Goal: Find specific page/section: Find specific page/section

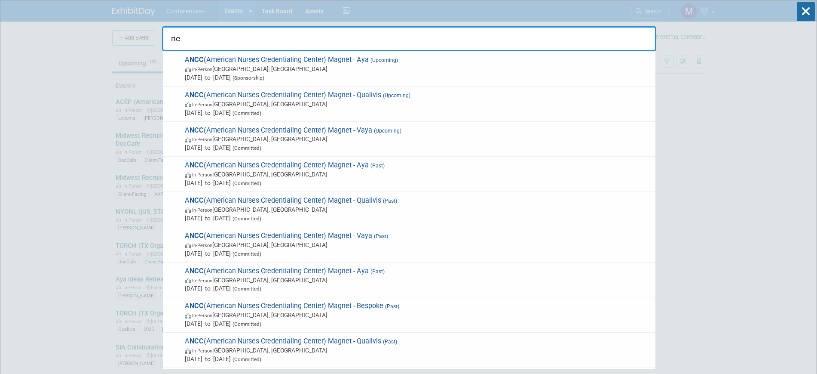
type input "n"
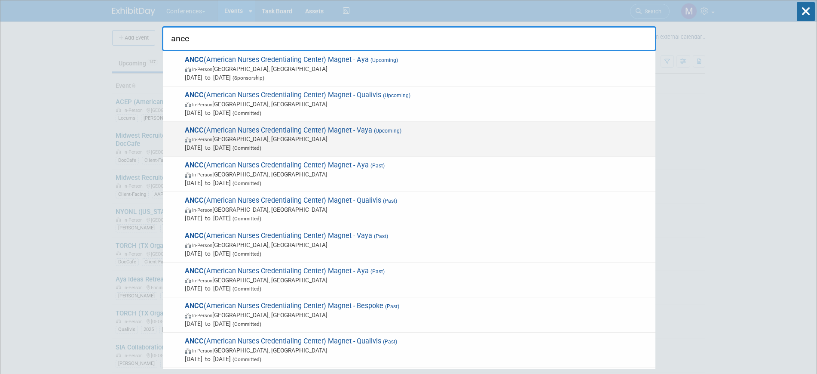
type input "ancc"
click at [359, 141] on span "In-Person [GEOGRAPHIC_DATA], [GEOGRAPHIC_DATA]" at bounding box center [418, 139] width 466 height 9
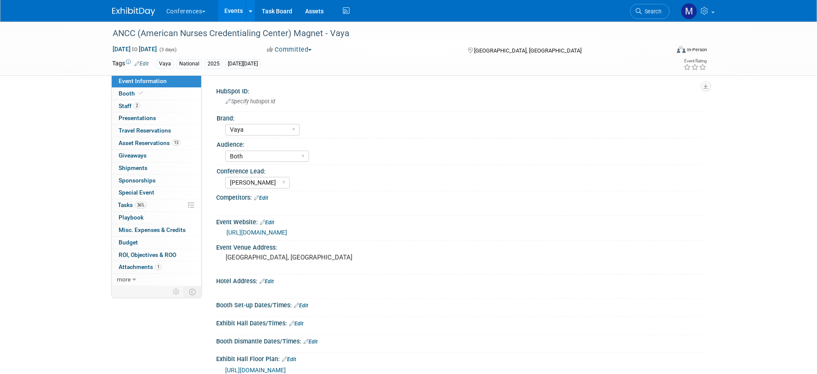
select select "Vaya"
select select "Both"
select select "[PERSON_NAME]"
click at [149, 205] on link "36% Tasks 36%" at bounding box center [156, 205] width 89 height 12
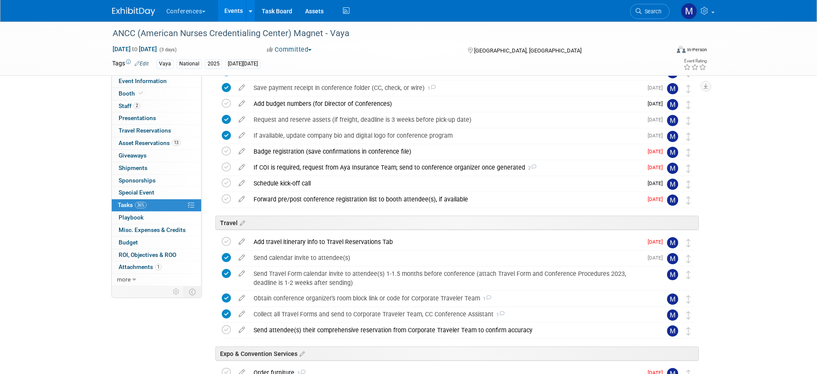
scroll to position [269, 0]
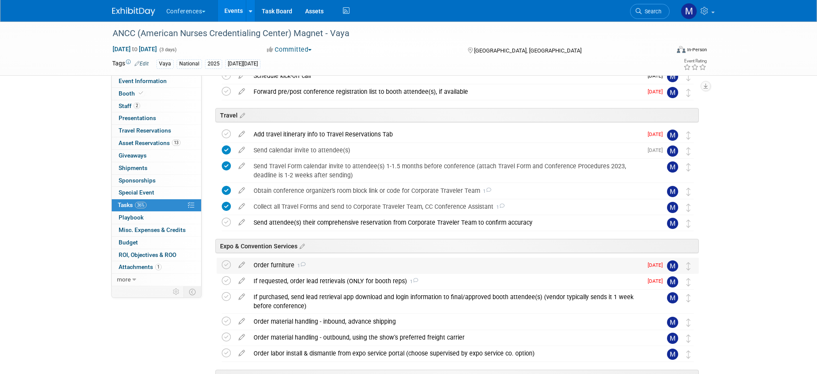
click at [303, 265] on icon at bounding box center [303, 264] width 6 height 5
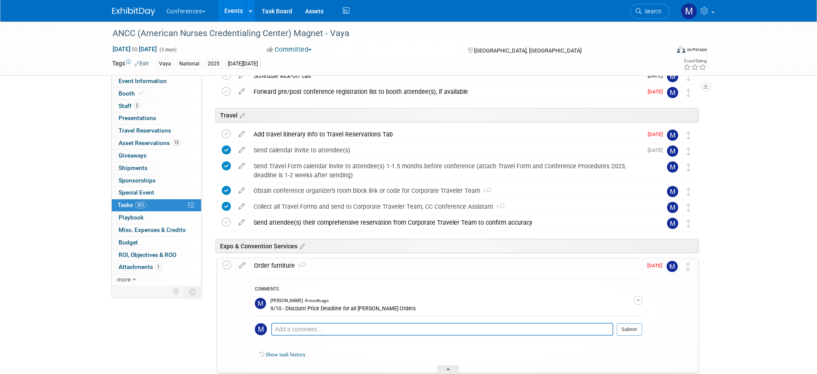
click at [303, 265] on icon at bounding box center [304, 264] width 6 height 5
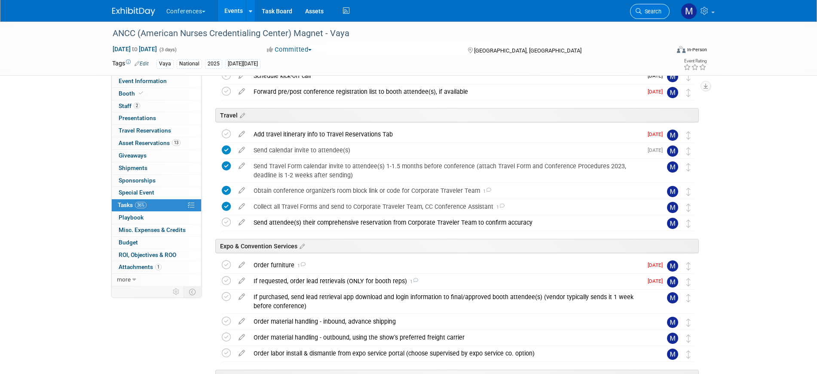
click at [647, 13] on span "Search" at bounding box center [652, 11] width 20 height 6
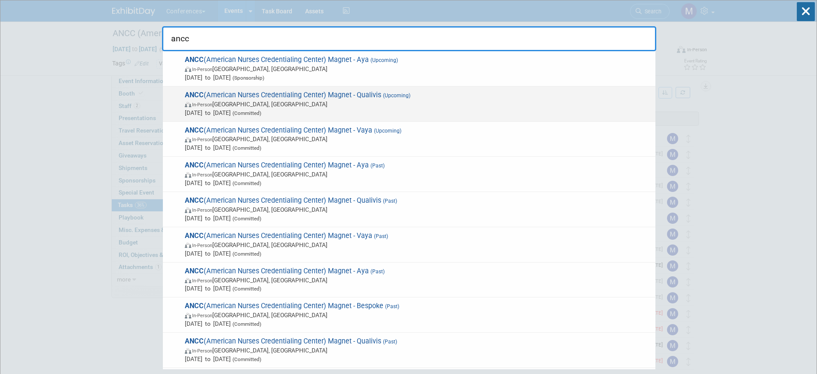
type input "ancc"
click at [370, 92] on span "ANCC (American Nurses Credentialing Center) Magnet - Qualivis (Upcoming) In-Per…" at bounding box center [416, 104] width 469 height 26
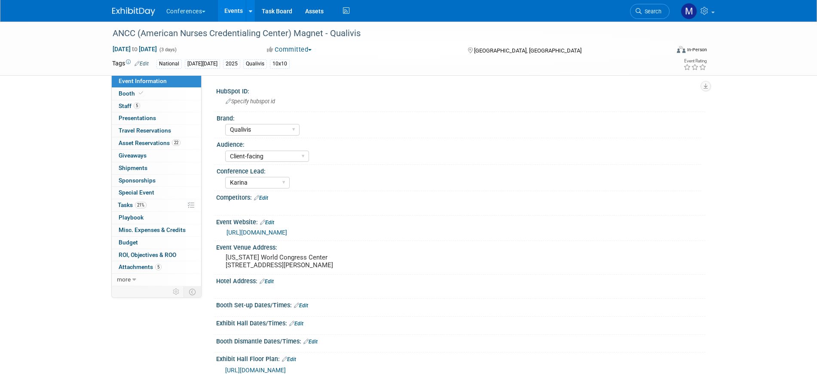
select select "Qualivis"
select select "Client-facing"
select select "Karina"
click at [144, 205] on span "21%" at bounding box center [141, 205] width 12 height 6
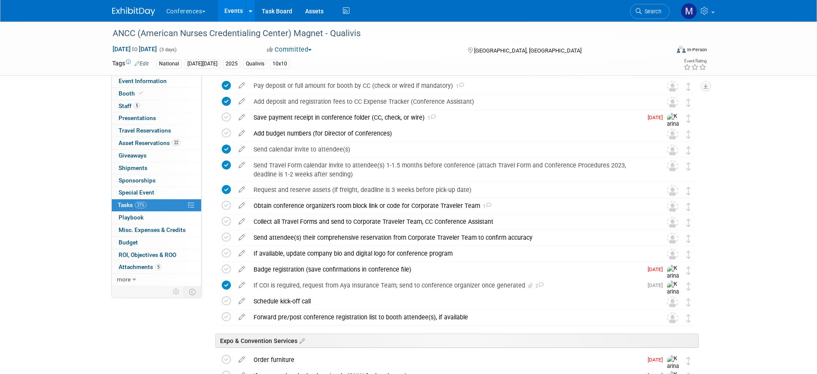
scroll to position [269, 0]
